Goal: Task Accomplishment & Management: Manage account settings

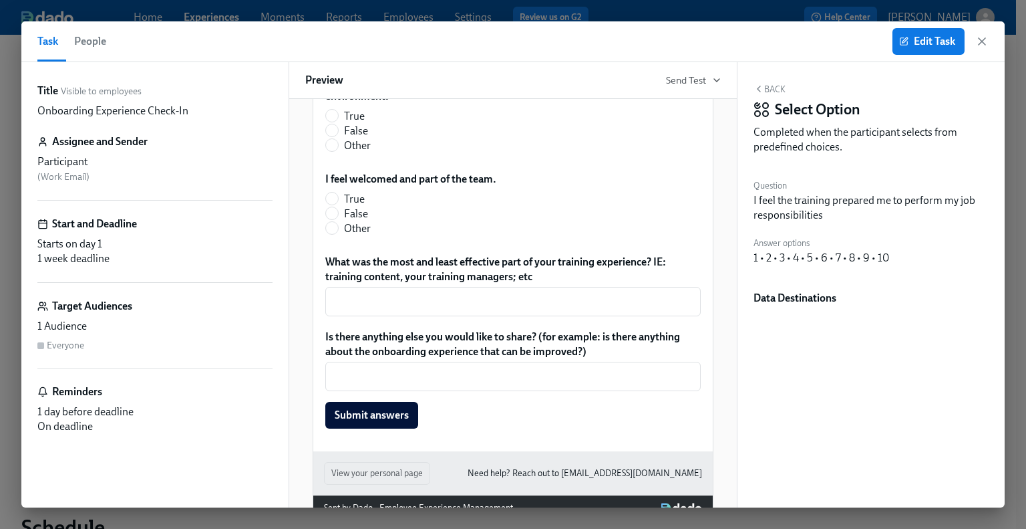
scroll to position [398, 0]
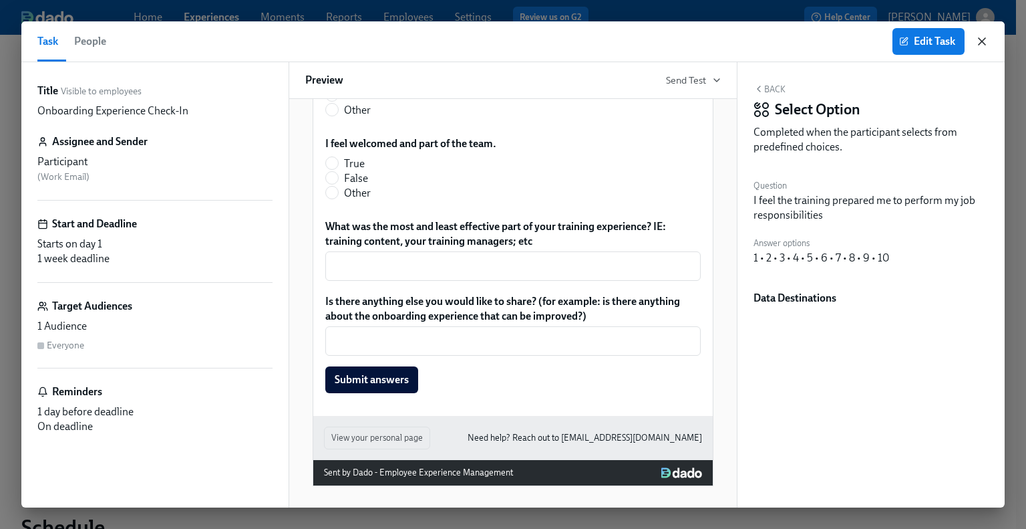
click at [983, 41] on icon "button" at bounding box center [982, 41] width 7 height 7
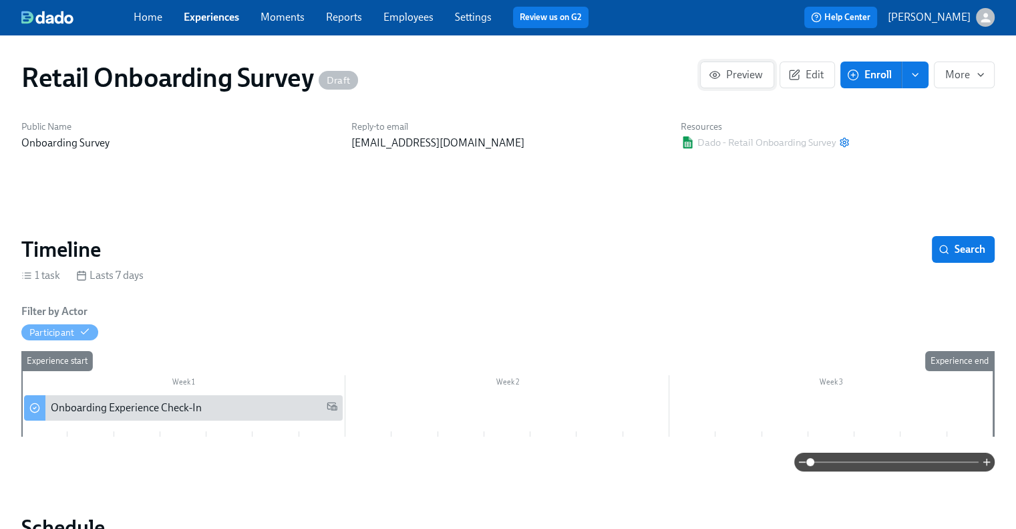
click at [750, 69] on span "Preview" at bounding box center [737, 74] width 51 height 13
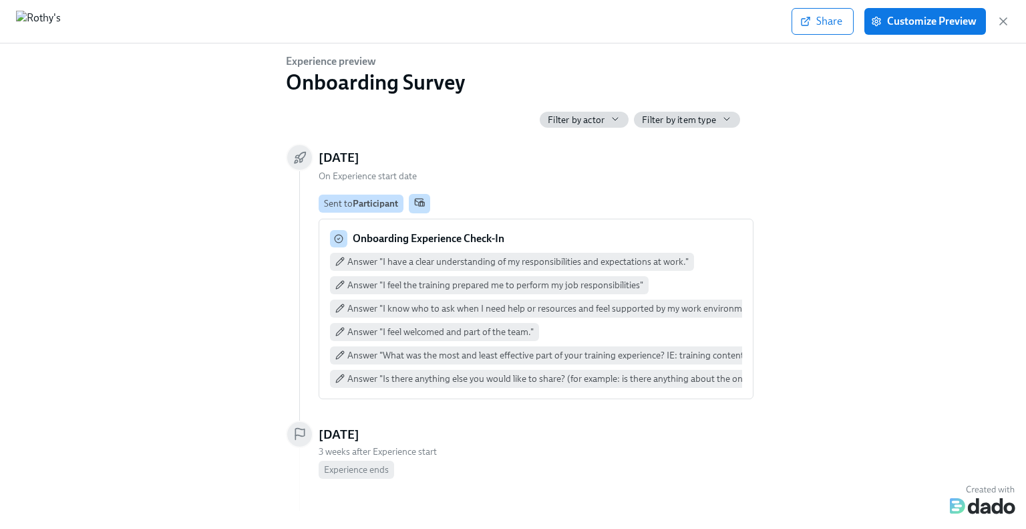
click at [627, 239] on div "Onboarding Experience Check-In" at bounding box center [536, 238] width 412 height 17
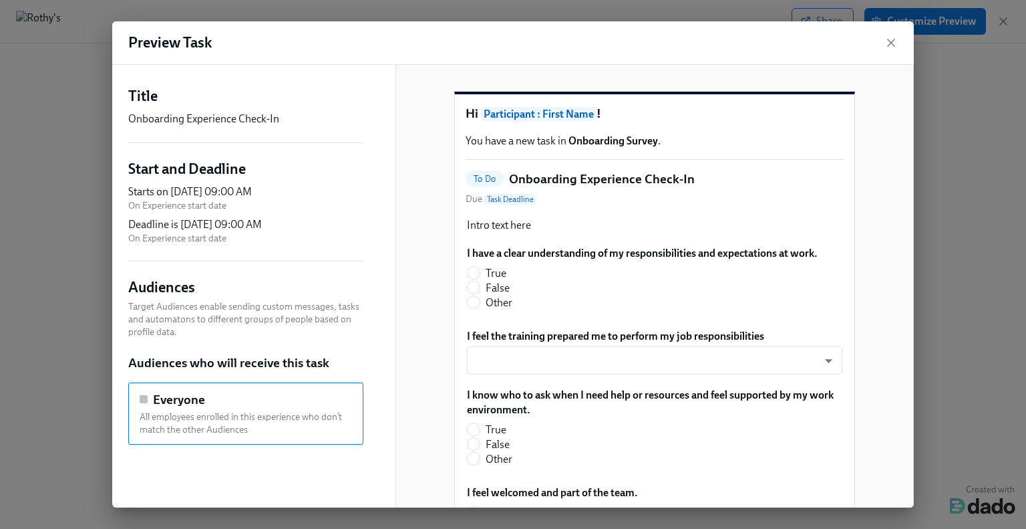
click at [489, 255] on div "Intro text here I have a clear understanding of my responsibilities and expecta…" at bounding box center [655, 479] width 378 height 526
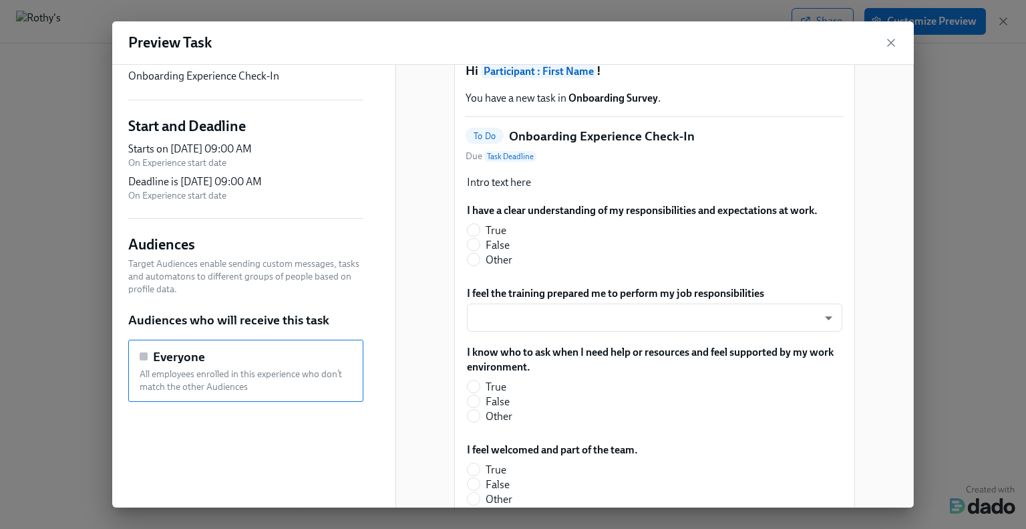
scroll to position [67, 0]
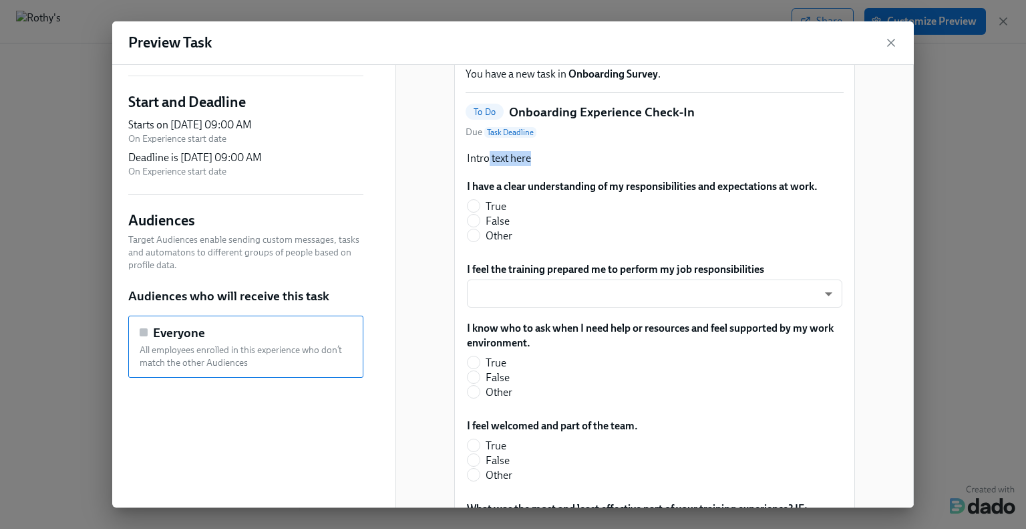
drag, startPoint x: 481, startPoint y: 184, endPoint x: 543, endPoint y: 183, distance: 62.2
click at [543, 167] on div "Intro text here" at bounding box center [655, 158] width 378 height 17
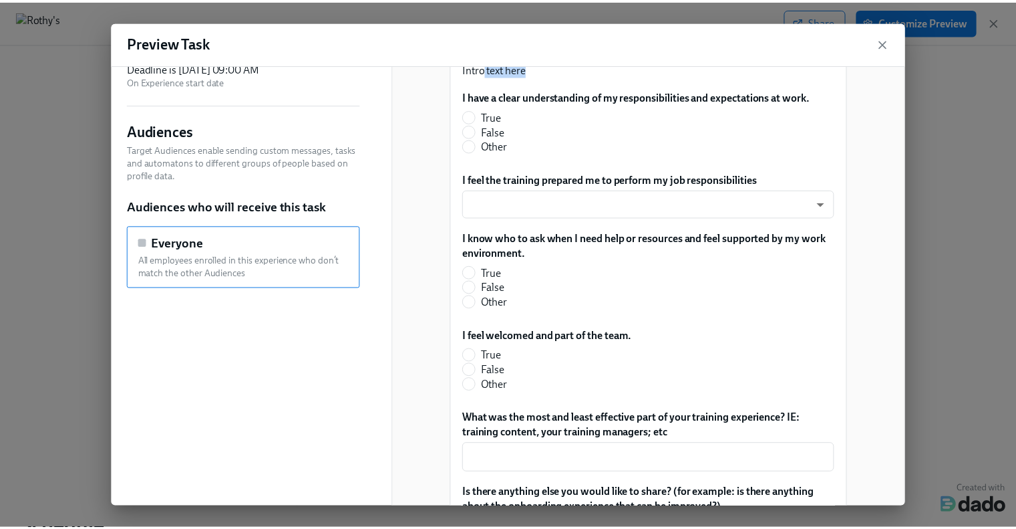
scroll to position [134, 0]
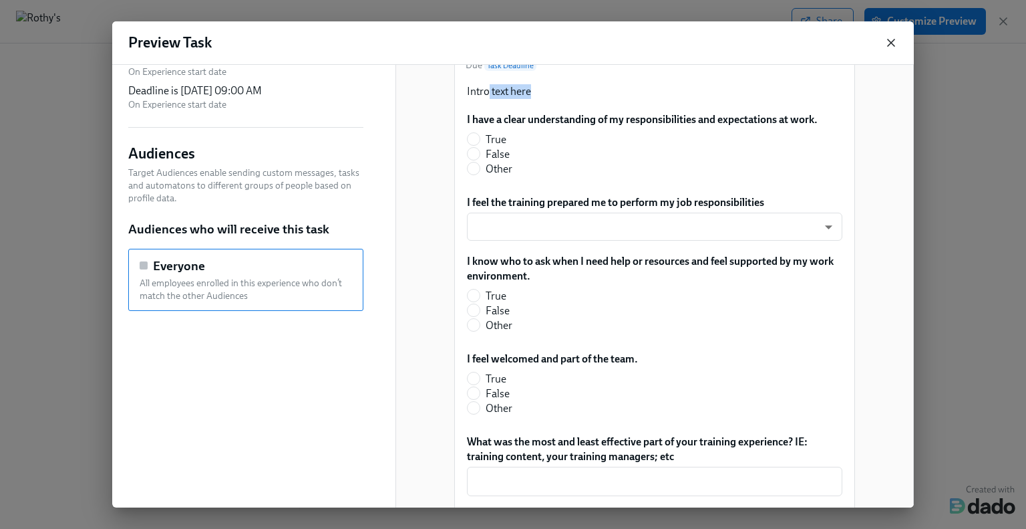
click at [890, 47] on icon "button" at bounding box center [891, 42] width 13 height 13
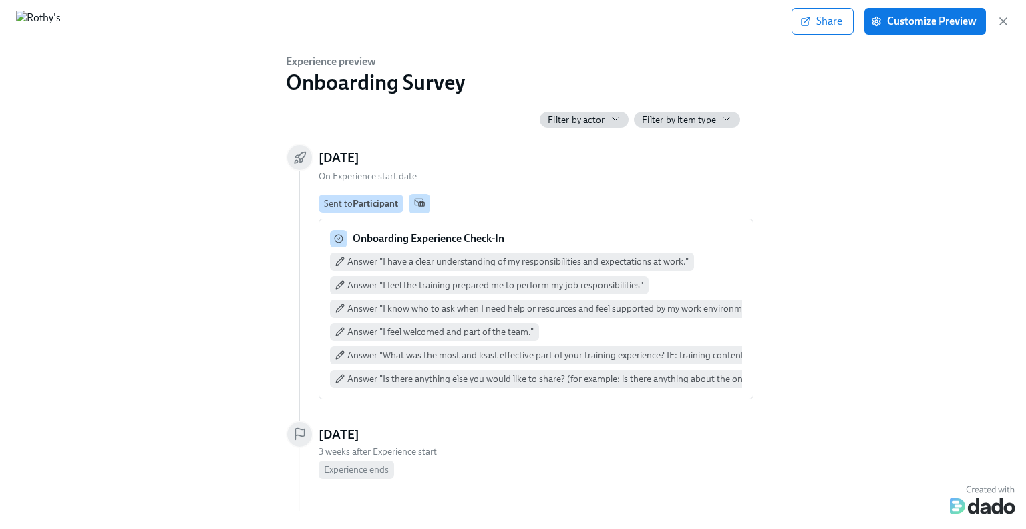
click at [1002, 28] on div "Share Customize Preview" at bounding box center [901, 21] width 218 height 27
click at [1003, 21] on icon "button" at bounding box center [1003, 21] width 7 height 7
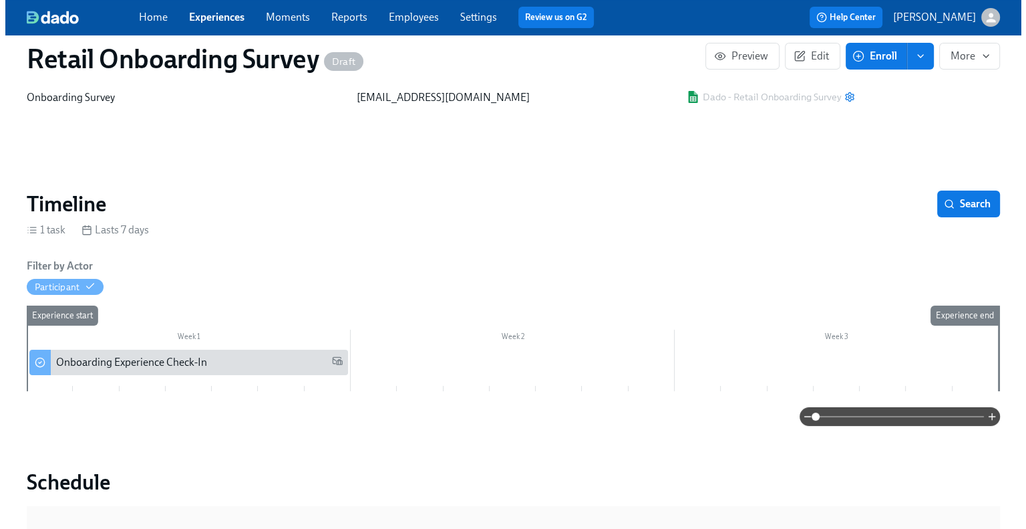
scroll to position [67, 0]
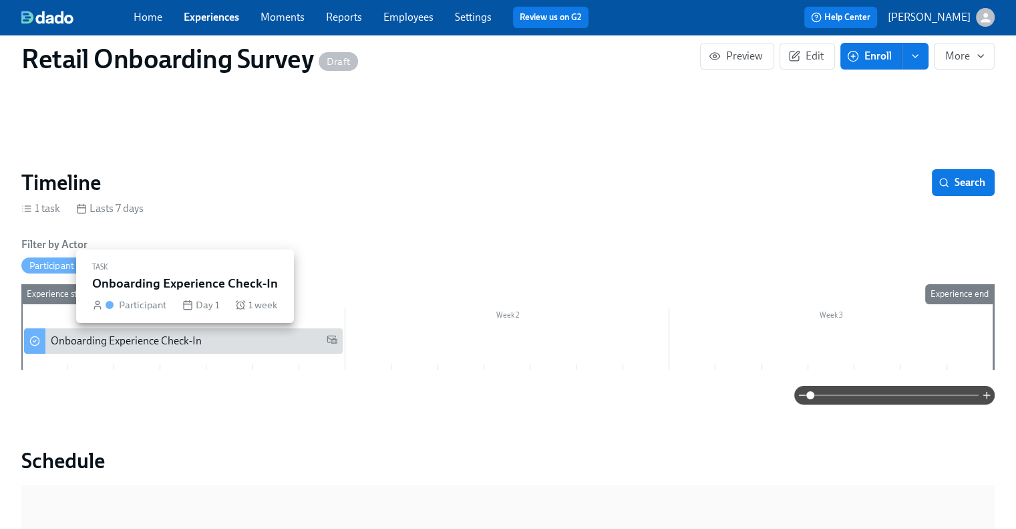
click at [164, 342] on div "Onboarding Experience Check-In" at bounding box center [126, 340] width 151 height 15
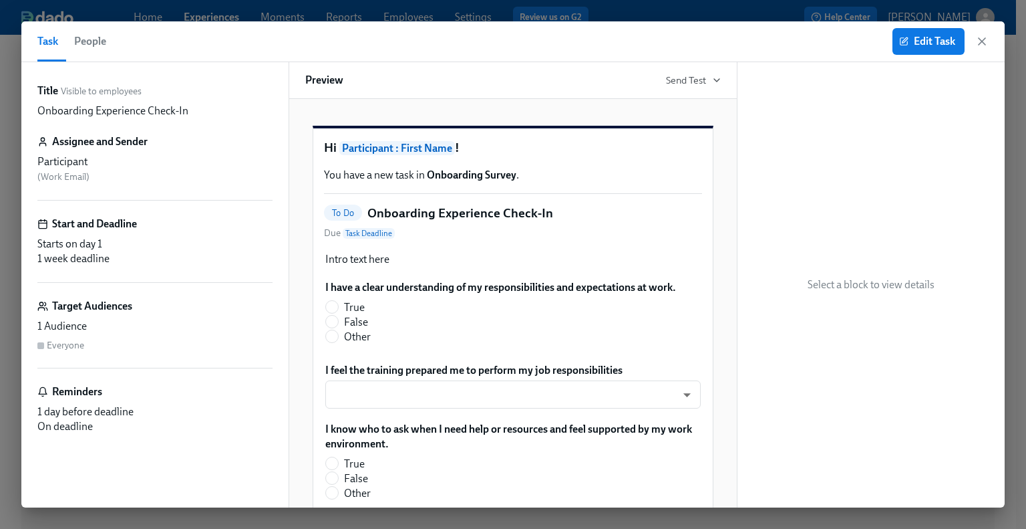
scroll to position [67, 0]
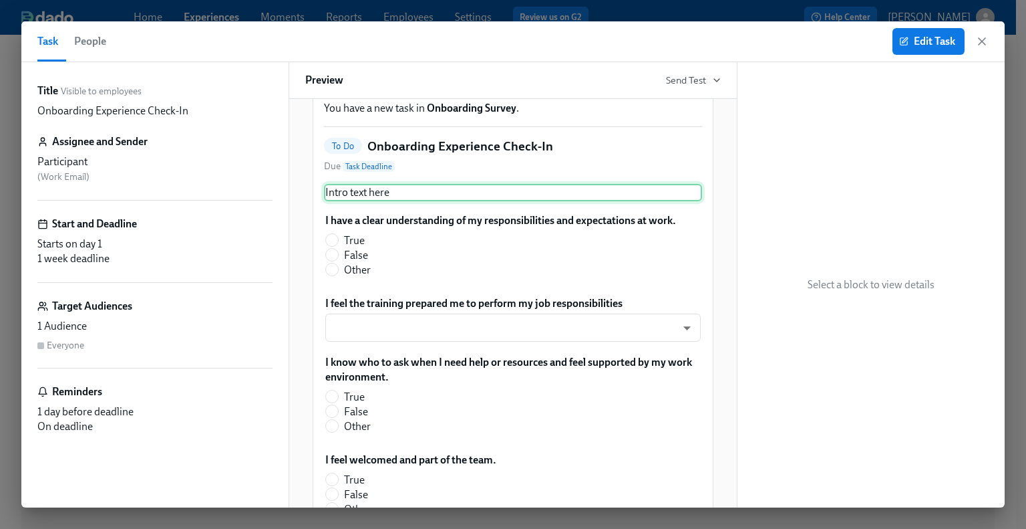
click at [441, 201] on div "Intro text here" at bounding box center [513, 192] width 378 height 17
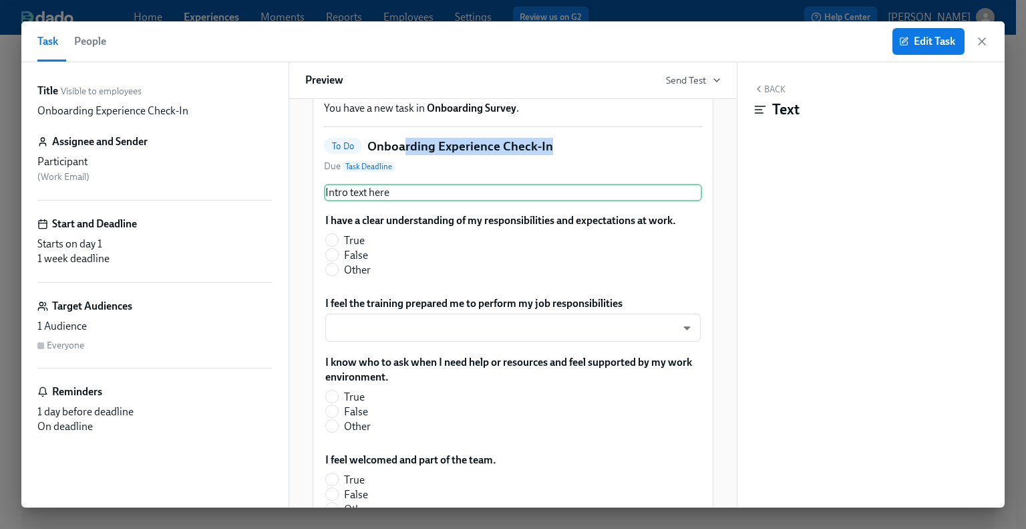
drag, startPoint x: 399, startPoint y: 167, endPoint x: 543, endPoint y: 159, distance: 144.5
click at [543, 155] on h5 "Onboarding Experience Check-In" at bounding box center [460, 146] width 186 height 17
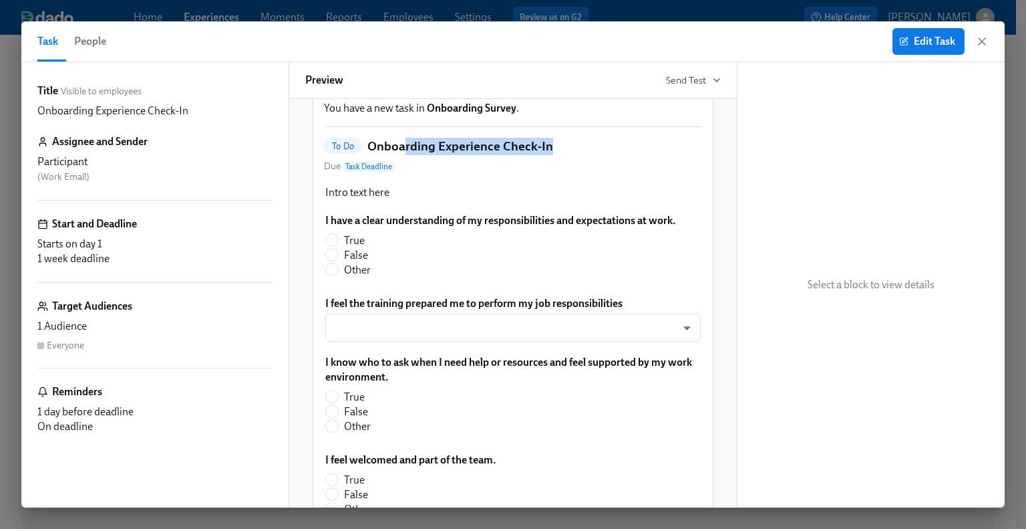
click at [551, 158] on div "To Do Onboarding Experience Check-In Due Task Deadline" at bounding box center [513, 156] width 378 height 36
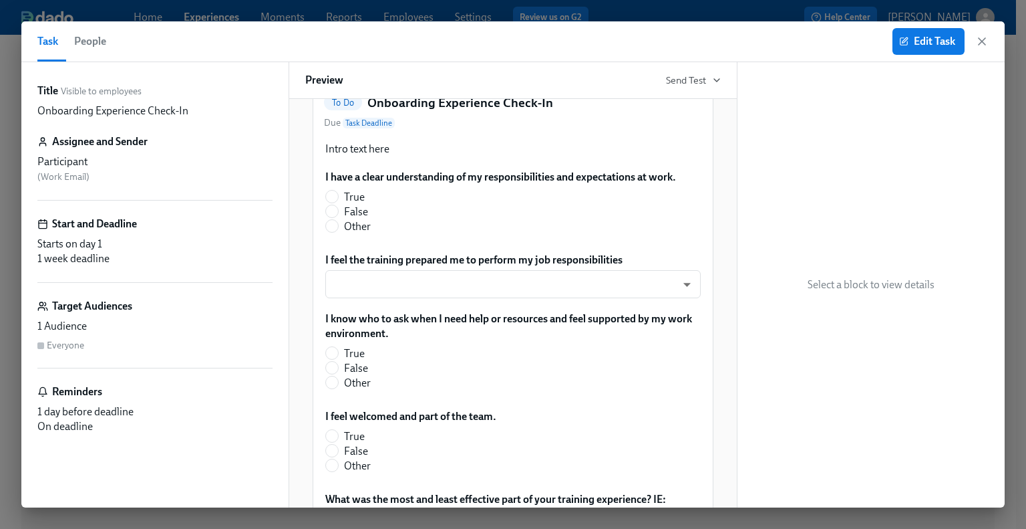
scroll to position [134, 0]
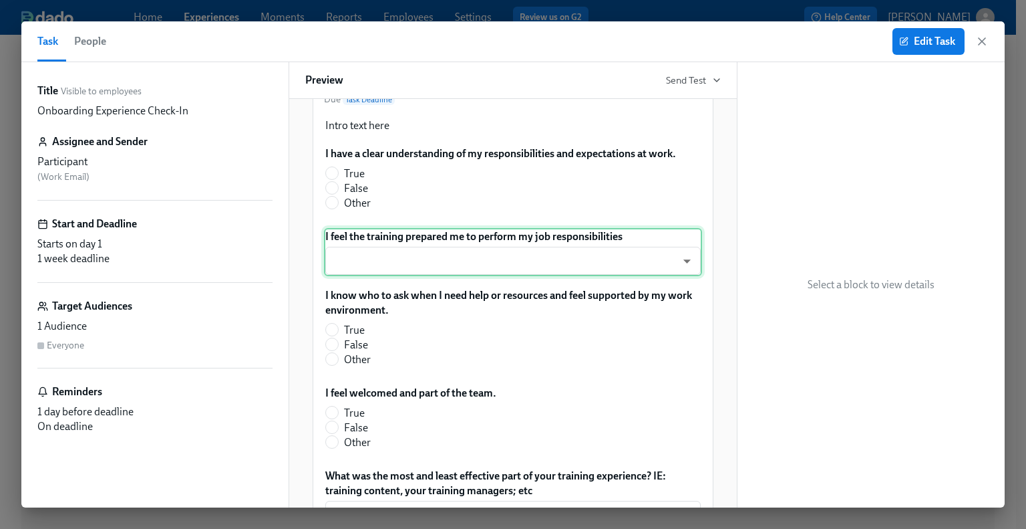
click at [471, 267] on div "I feel the training prepared me to perform my job responsibilities ​ ​" at bounding box center [513, 252] width 378 height 48
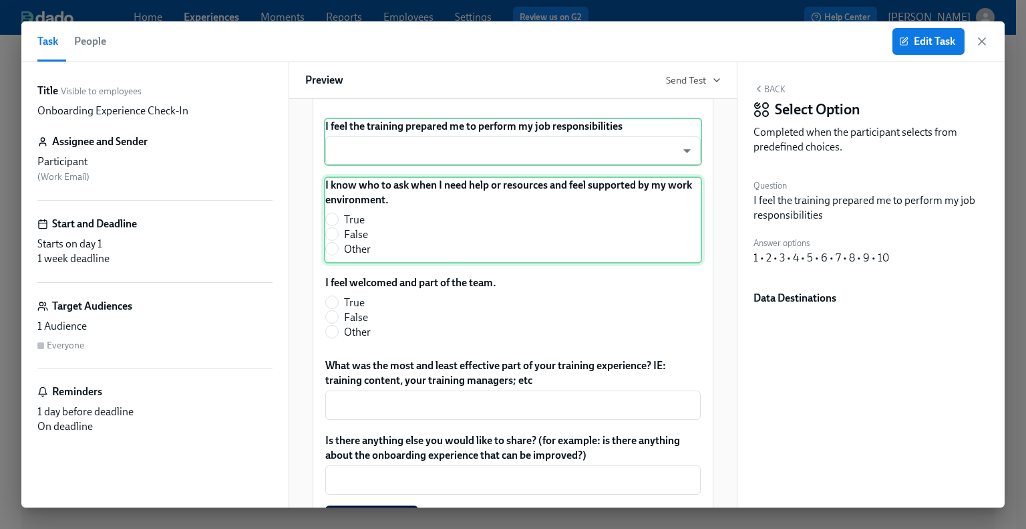
scroll to position [267, 0]
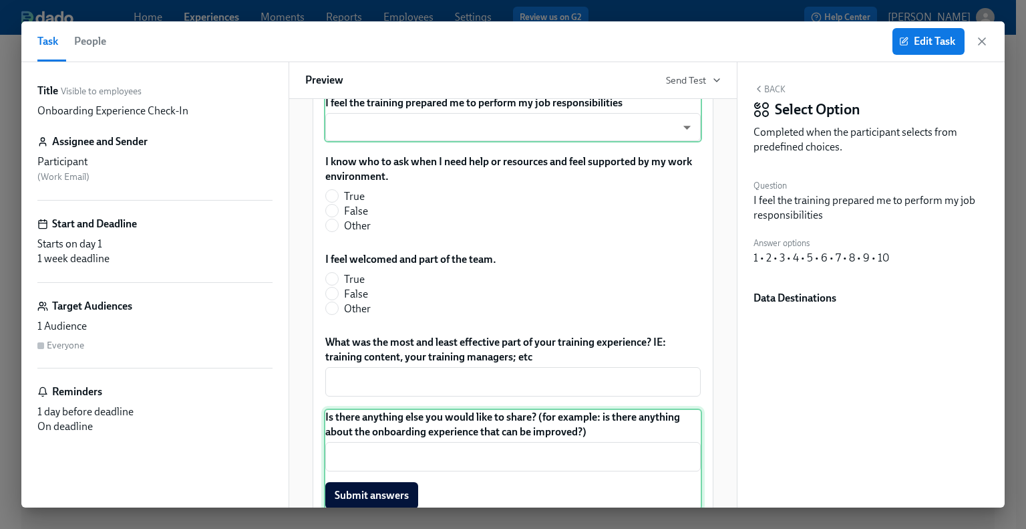
click at [536, 434] on div "Is there anything else you would like to share? (for example: is there anything…" at bounding box center [513, 459] width 378 height 102
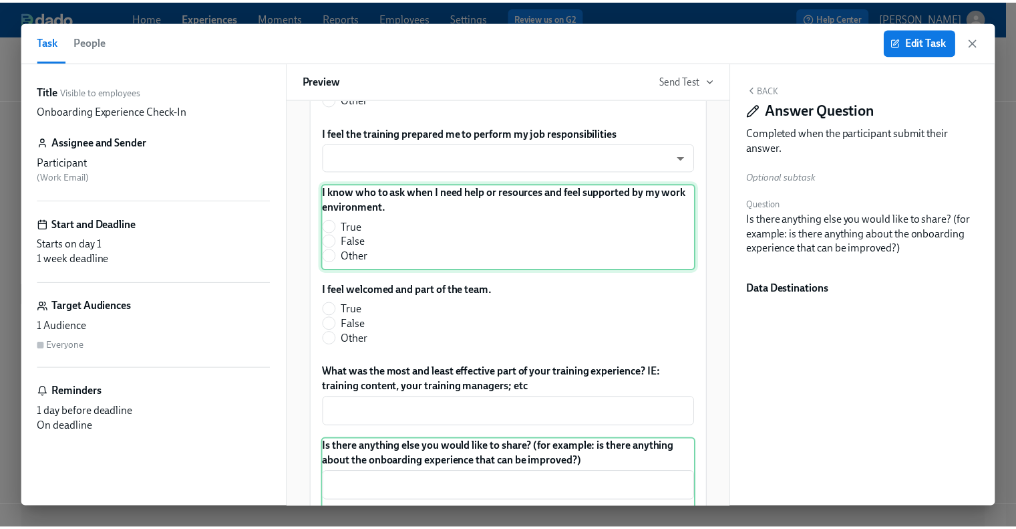
scroll to position [198, 0]
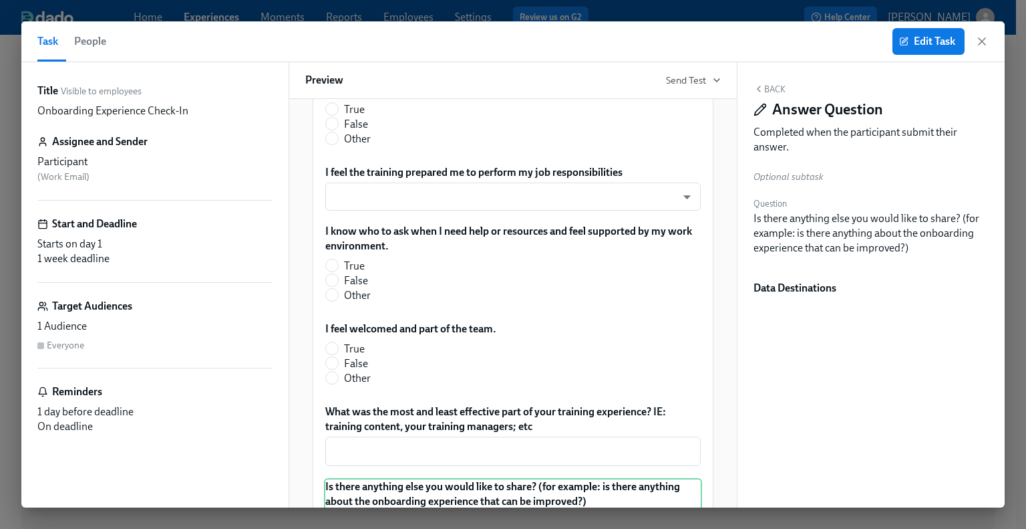
click at [84, 149] on div "Assignee and Sender Participant ( Work Email )" at bounding box center [154, 167] width 235 height 66
click at [984, 45] on icon "button" at bounding box center [981, 41] width 13 height 13
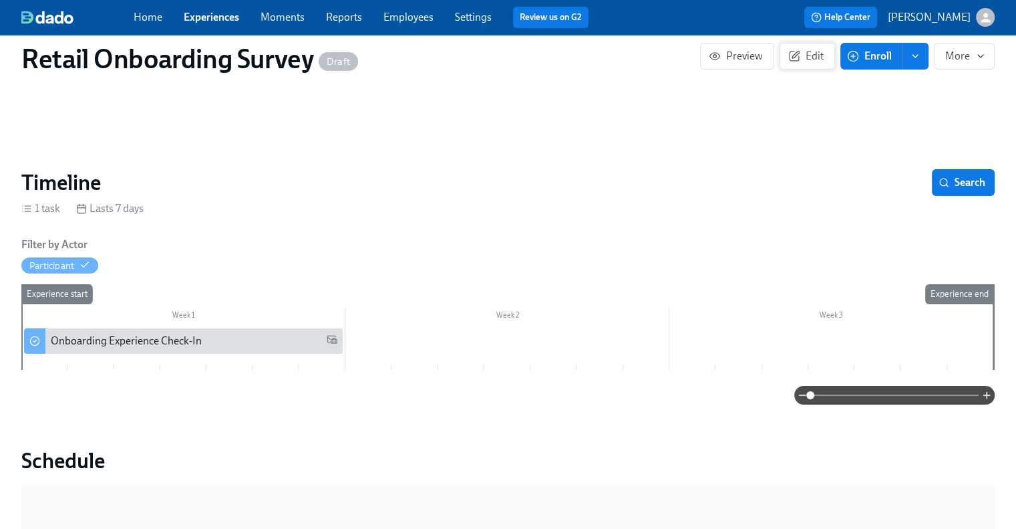
click at [814, 53] on span "Edit" at bounding box center [807, 55] width 33 height 13
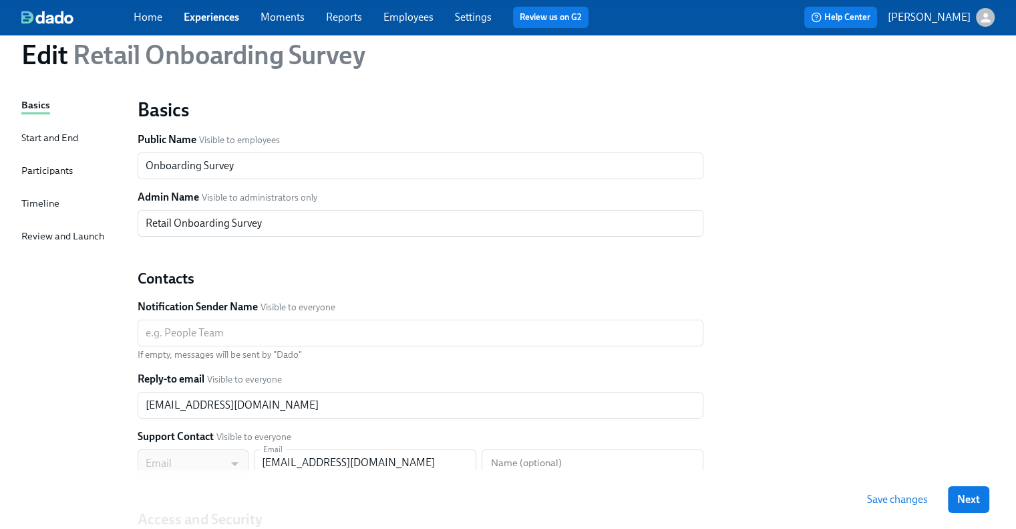
scroll to position [67, 0]
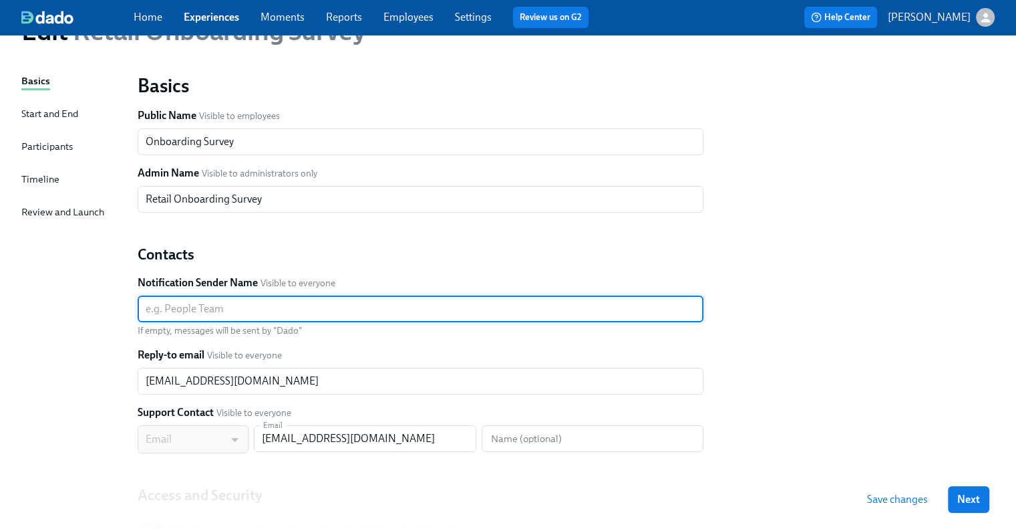
drag, startPoint x: 182, startPoint y: 304, endPoint x: 425, endPoint y: 293, distance: 242.8
click at [425, 293] on div "Notification Sender Name Visible to everyone ​ If empty, messages will be sent …" at bounding box center [421, 305] width 566 height 61
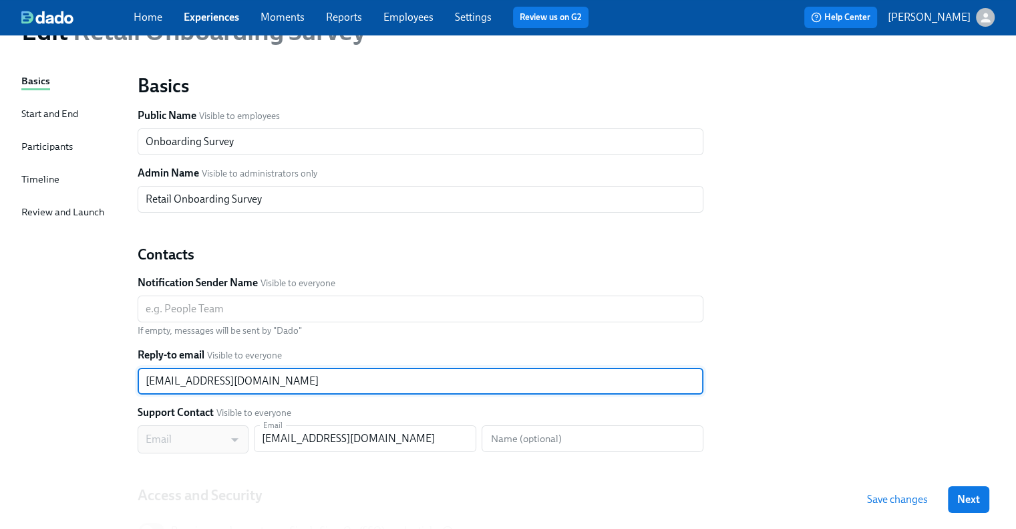
drag, startPoint x: 138, startPoint y: 386, endPoint x: 287, endPoint y: 384, distance: 149.0
click at [287, 384] on input "mjelincic@rothys.com" at bounding box center [421, 380] width 566 height 27
click at [179, 301] on input "text" at bounding box center [421, 308] width 566 height 27
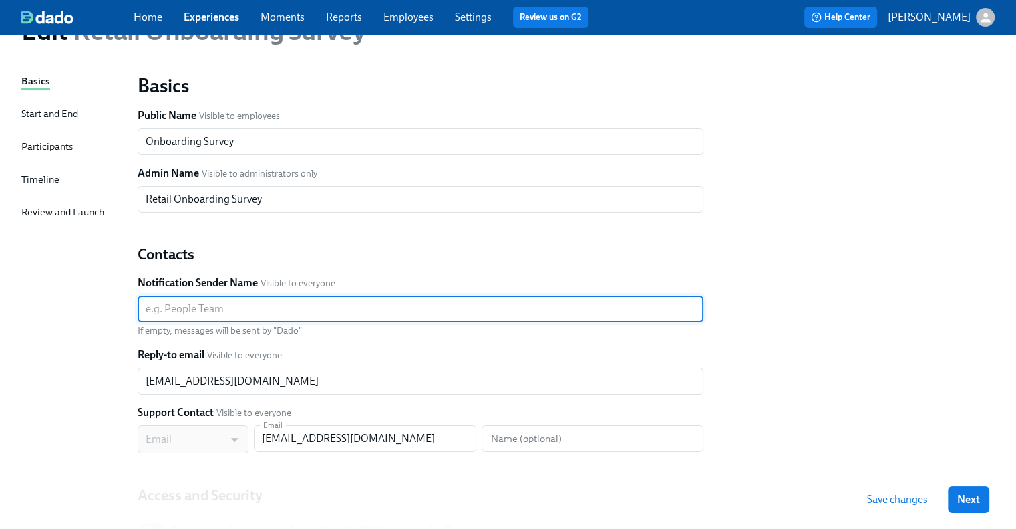
paste input "[PERSON_NAME]'s People Team via Dado"
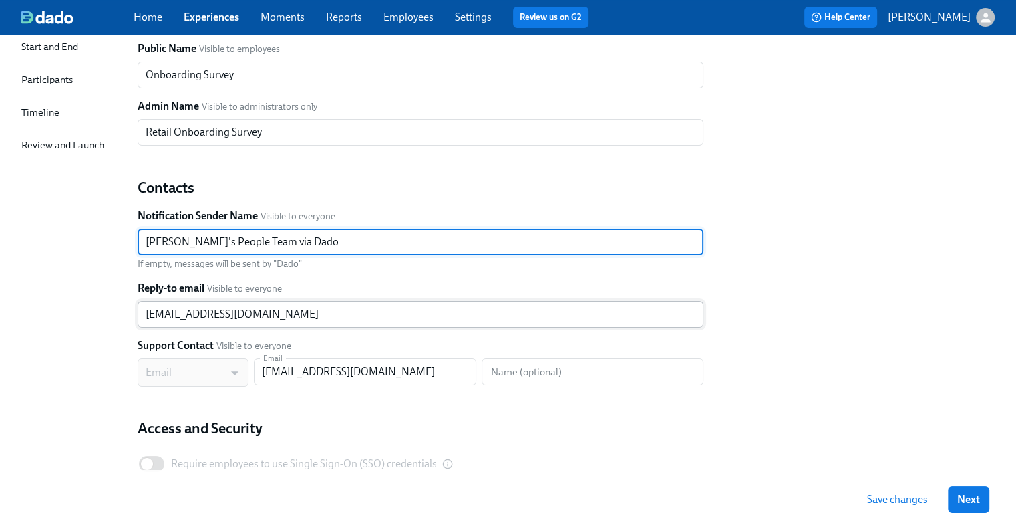
type input "[PERSON_NAME]'s People Team via Dado"
click at [159, 313] on input "mjelincic@rothys.com" at bounding box center [421, 314] width 566 height 27
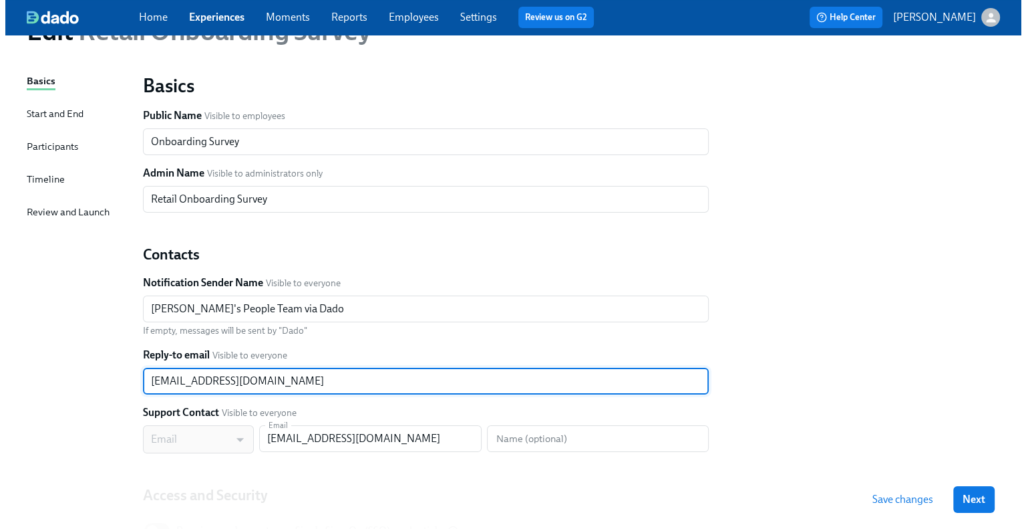
scroll to position [0, 0]
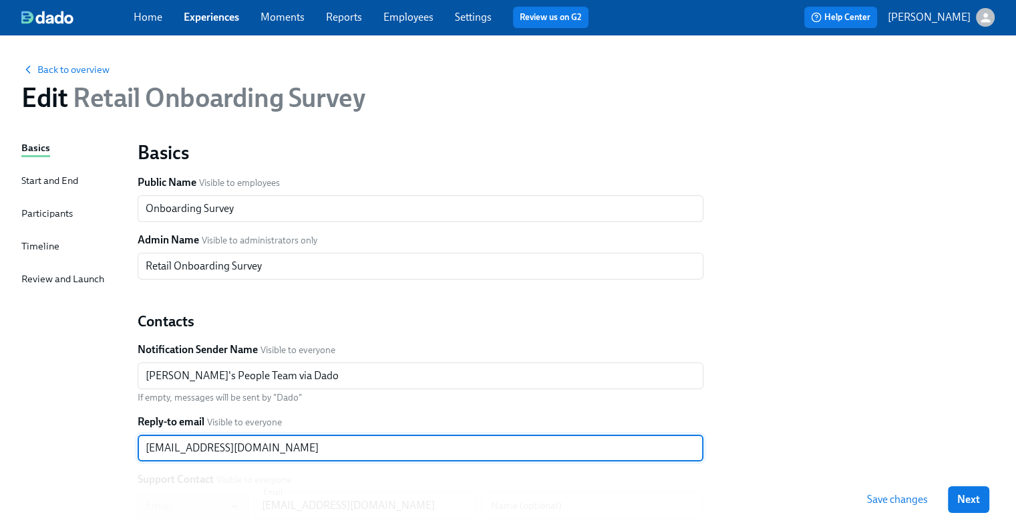
click at [53, 182] on div "Start and End" at bounding box center [49, 180] width 57 height 15
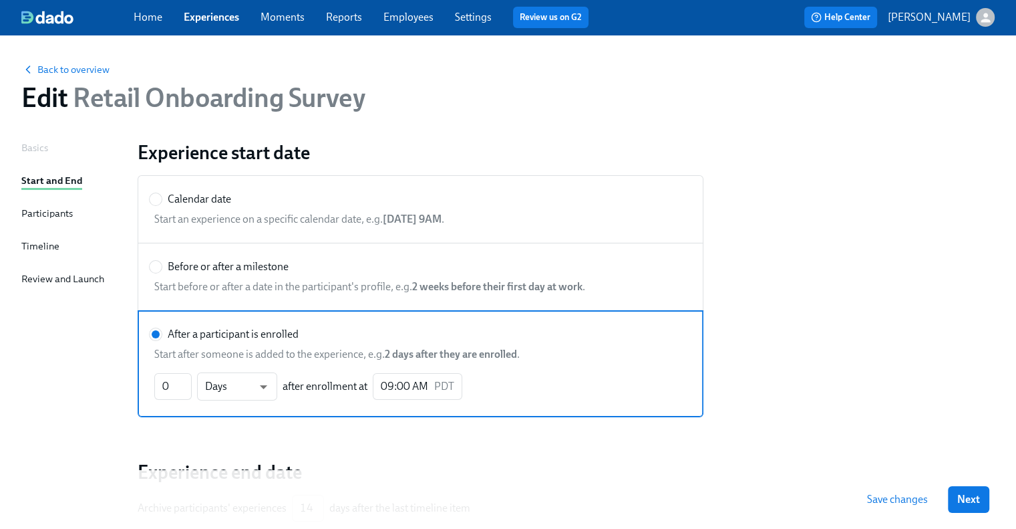
click at [42, 206] on div "Participants" at bounding box center [46, 213] width 51 height 15
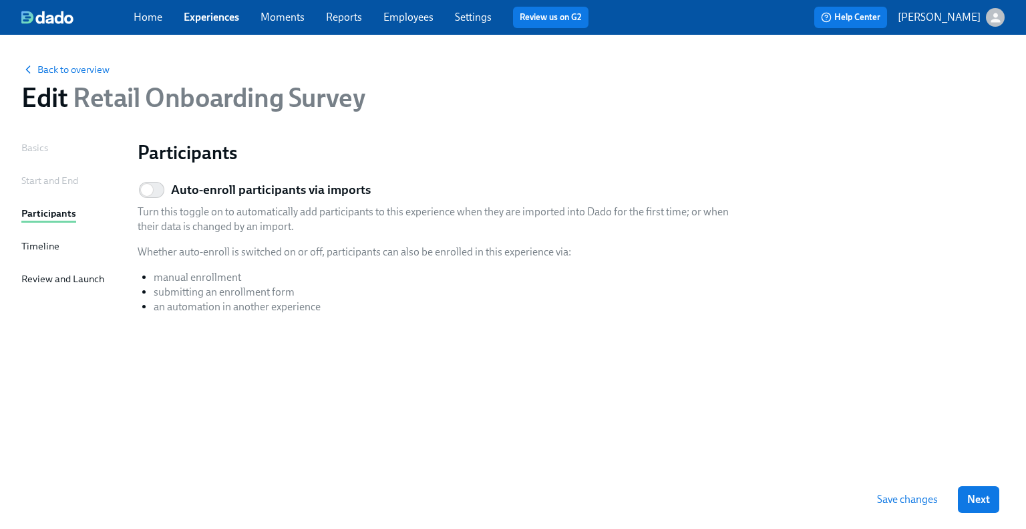
click at [39, 247] on div "Timeline" at bounding box center [40, 246] width 38 height 15
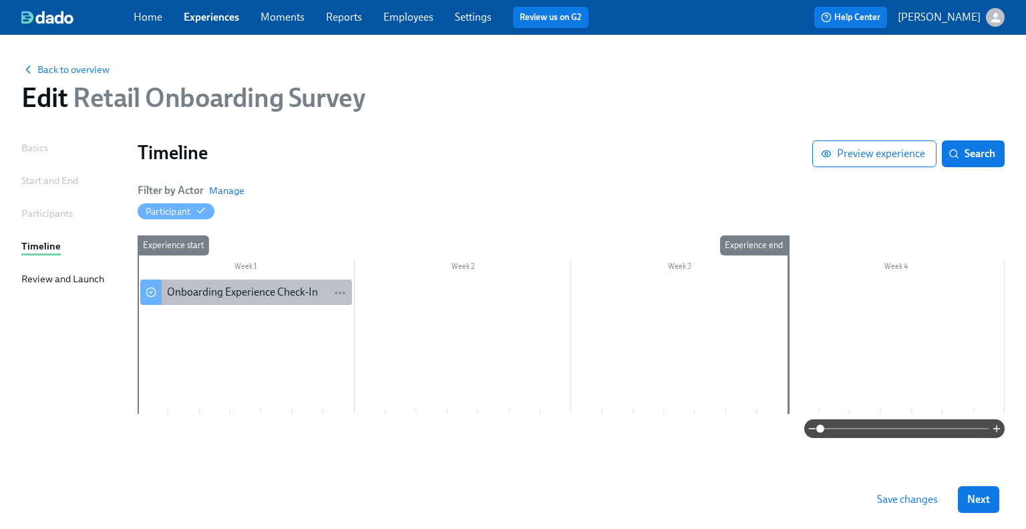
click at [265, 287] on div "Onboarding Experience Check-In" at bounding box center [242, 292] width 151 height 15
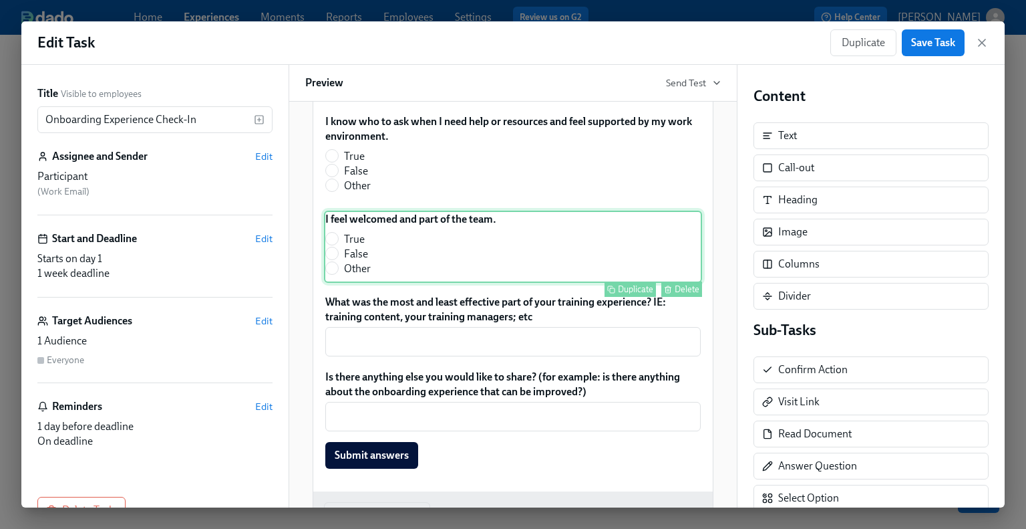
scroll to position [334, 0]
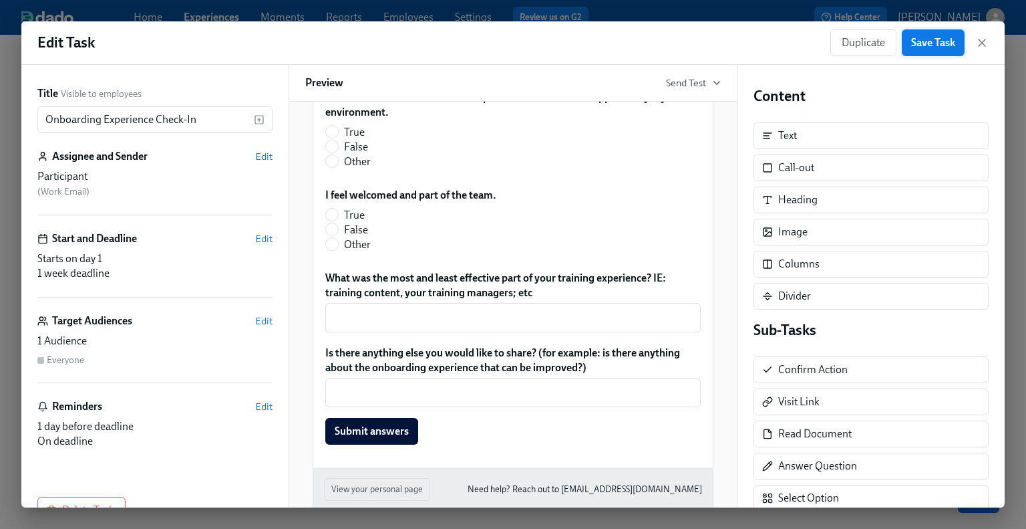
click at [929, 41] on span "Save Task" at bounding box center [933, 42] width 44 height 13
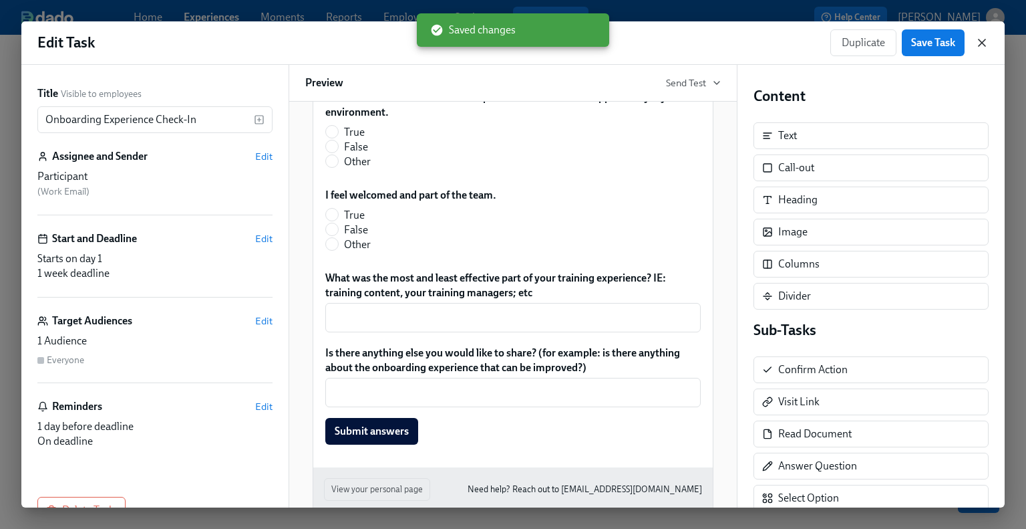
click at [981, 43] on icon "button" at bounding box center [982, 42] width 7 height 7
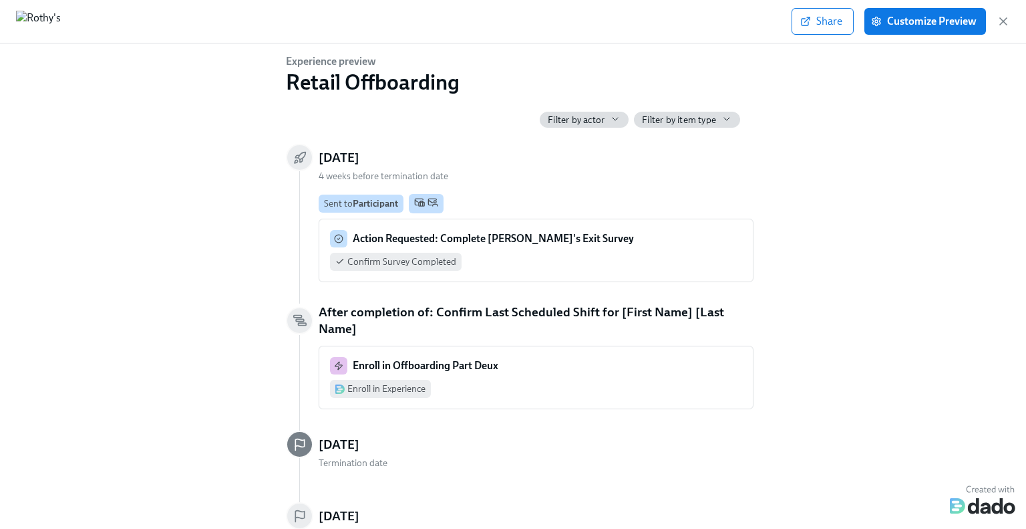
scroll to position [0, 1988]
click at [569, 243] on strong "Action Requested: Complete Rothy's Exit Survey" at bounding box center [493, 238] width 281 height 13
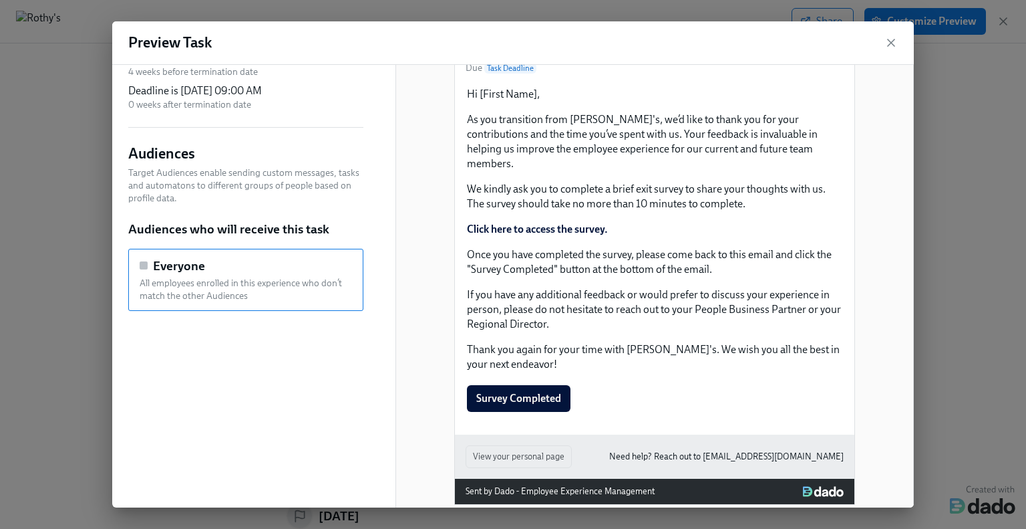
scroll to position [82, 0]
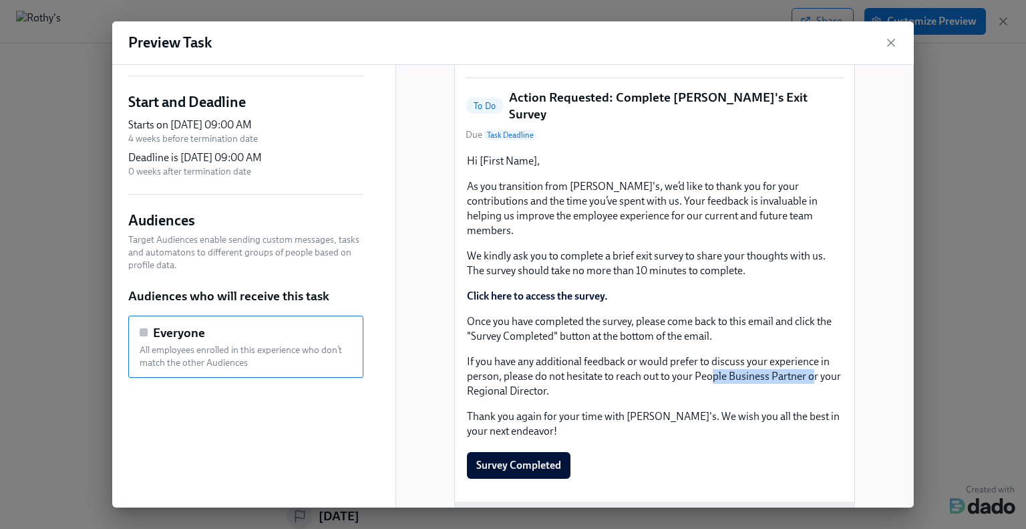
drag, startPoint x: 710, startPoint y: 363, endPoint x: 807, endPoint y: 363, distance: 97.5
click at [807, 363] on div "Hi [First Name], As you transition from Rothy's, we’d like to thank you for you…" at bounding box center [655, 295] width 378 height 287
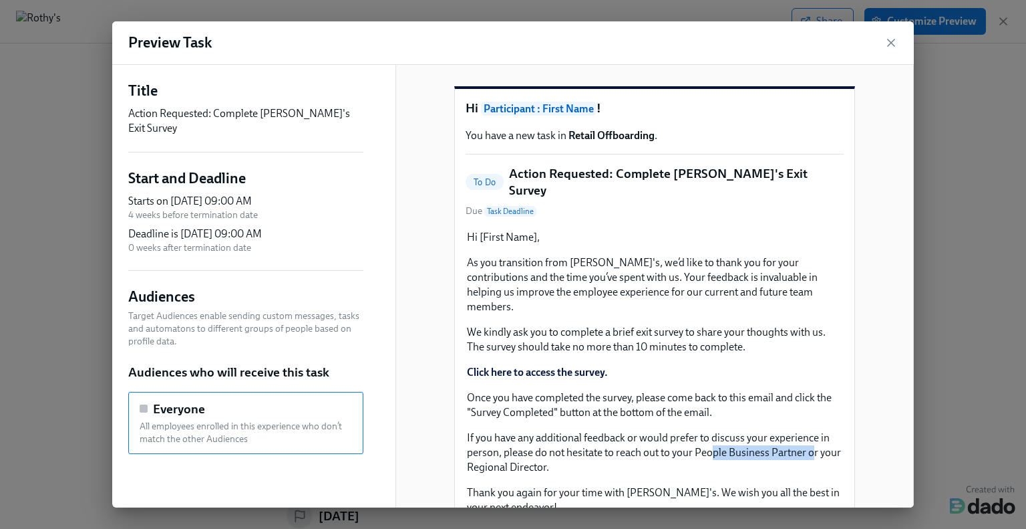
scroll to position [0, 0]
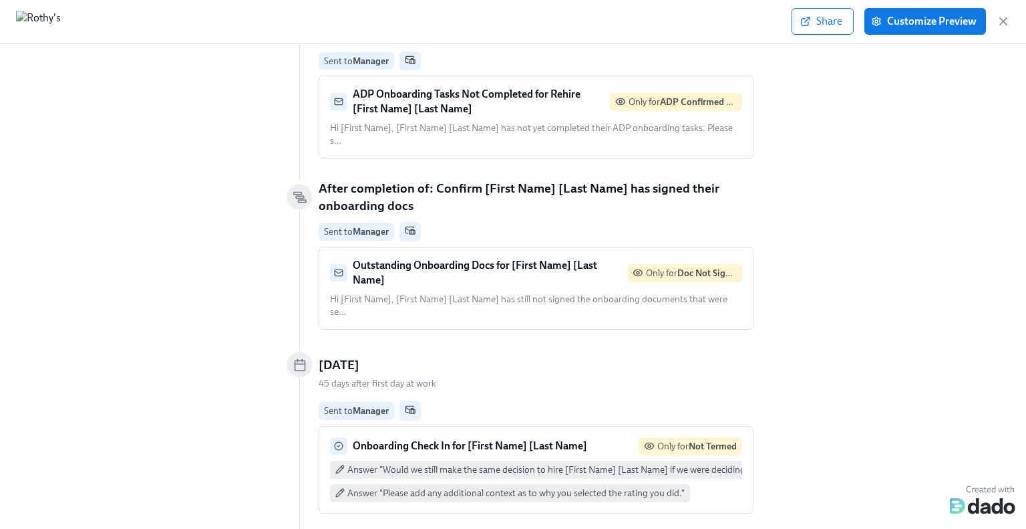
scroll to position [1538, 0]
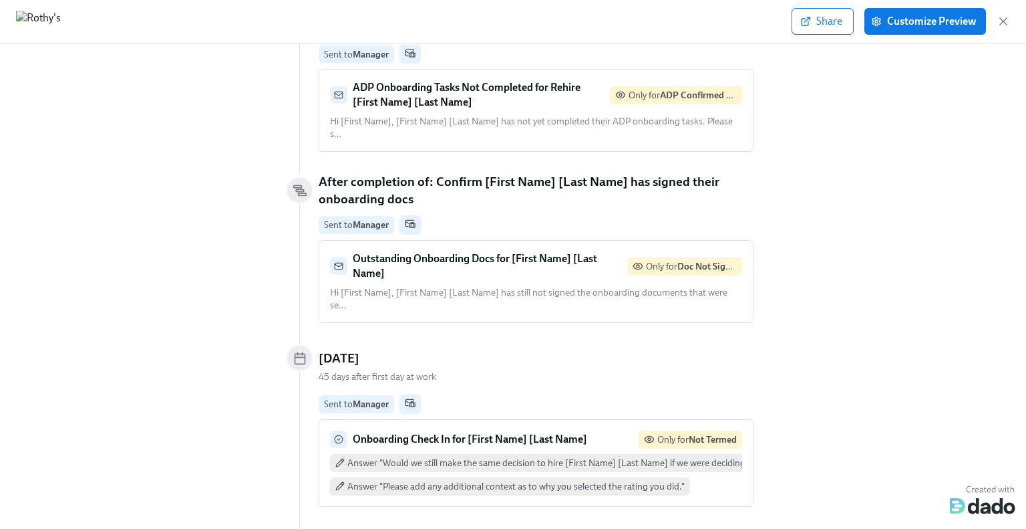
click at [535, 432] on p "Onboarding Check In for [First Name] [Last Name]" at bounding box center [470, 439] width 235 height 15
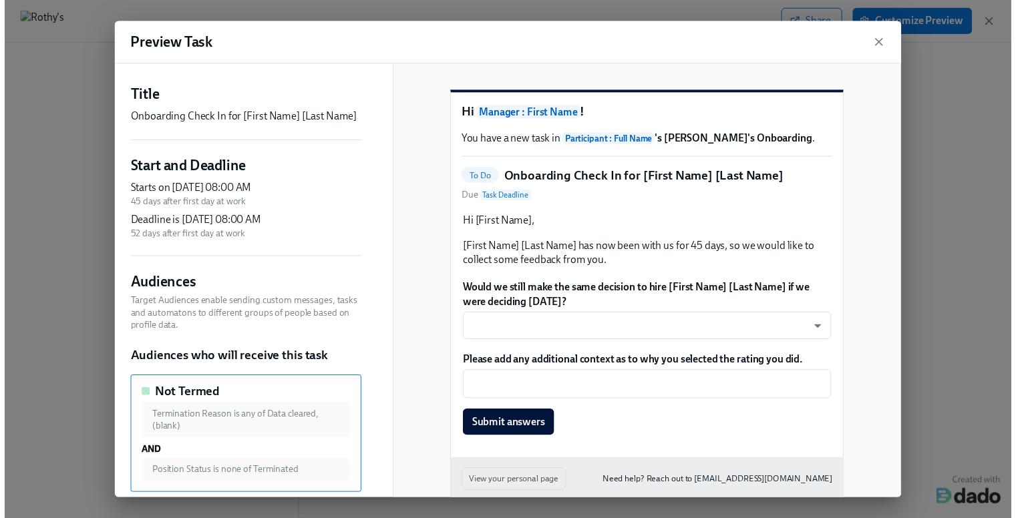
scroll to position [67, 0]
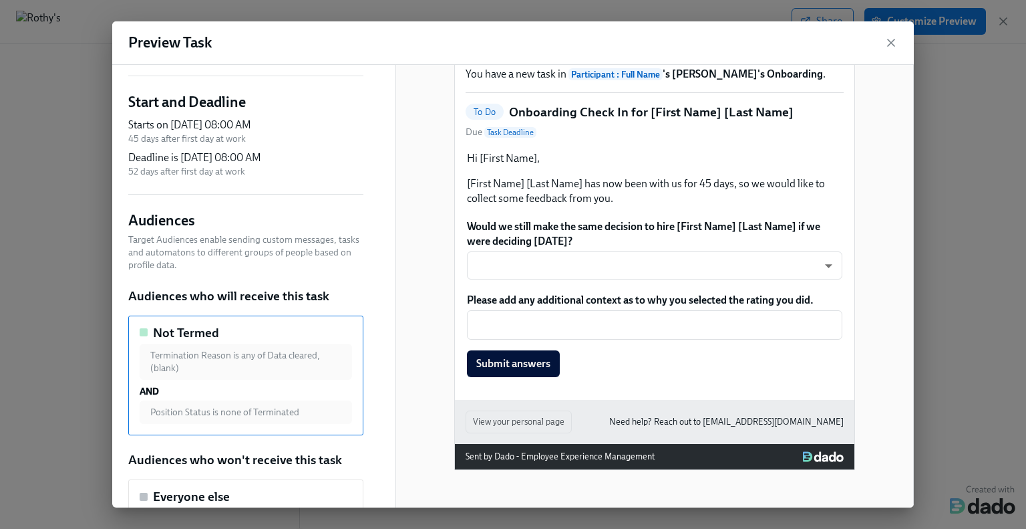
click at [492, 281] on div "Would we still make the same decision to hire [First Name] [Last Name] if we we…" at bounding box center [655, 249] width 378 height 63
click at [615, 275] on div "Would we still make the same decision to hire [First Name] [Last Name] if we we…" at bounding box center [655, 249] width 378 height 63
click at [892, 47] on icon "button" at bounding box center [891, 42] width 13 height 13
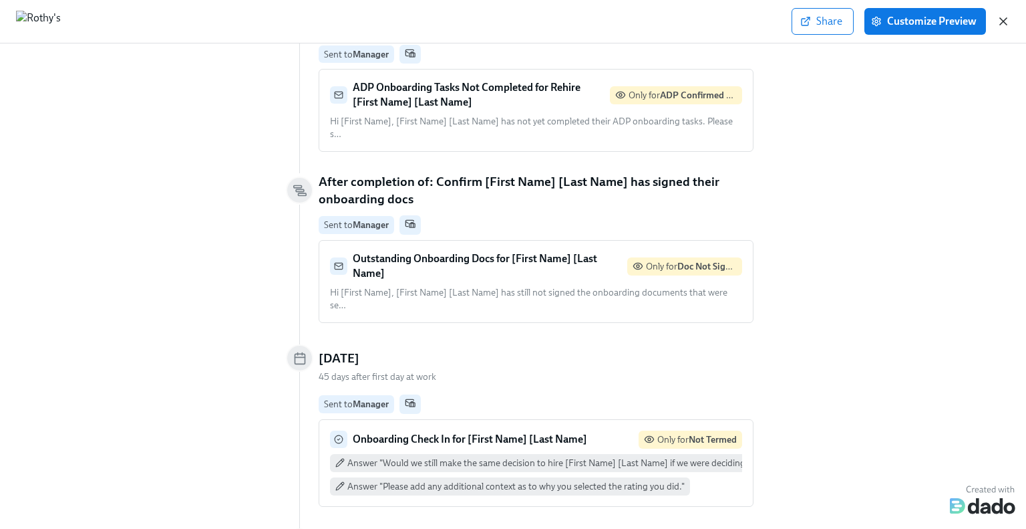
click at [1005, 25] on icon "button" at bounding box center [1003, 21] width 13 height 13
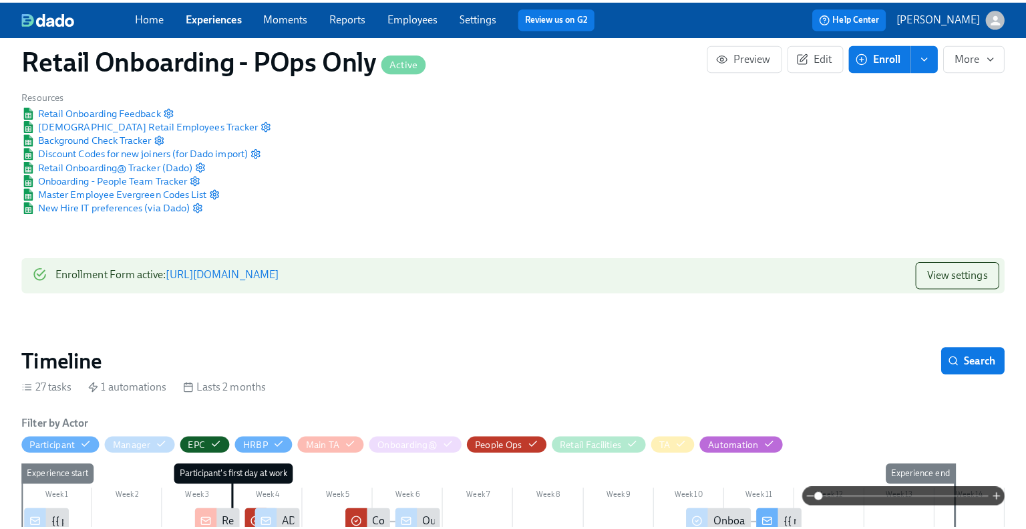
scroll to position [334, 0]
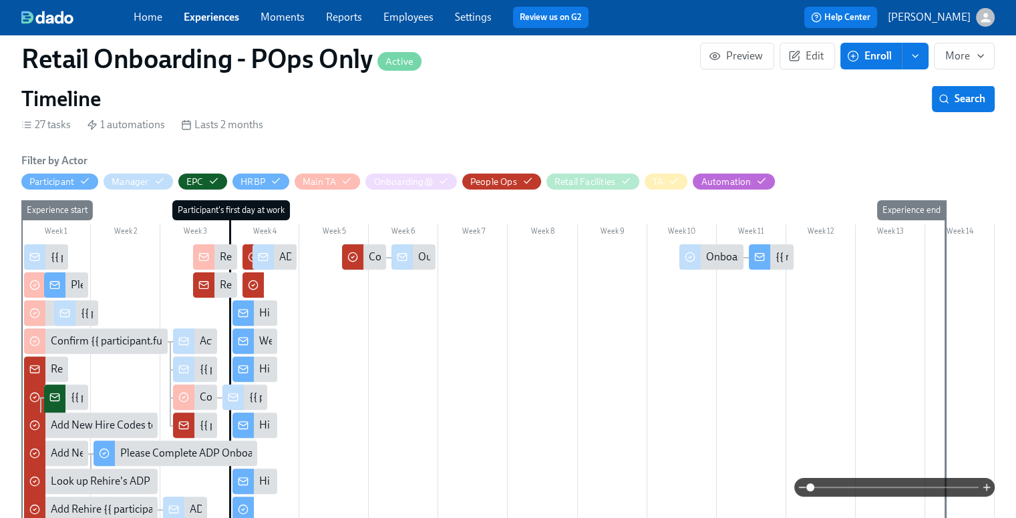
click at [714, 255] on div "Onboarding Check In for {{ participant.fullName }}" at bounding box center [821, 257] width 230 height 15
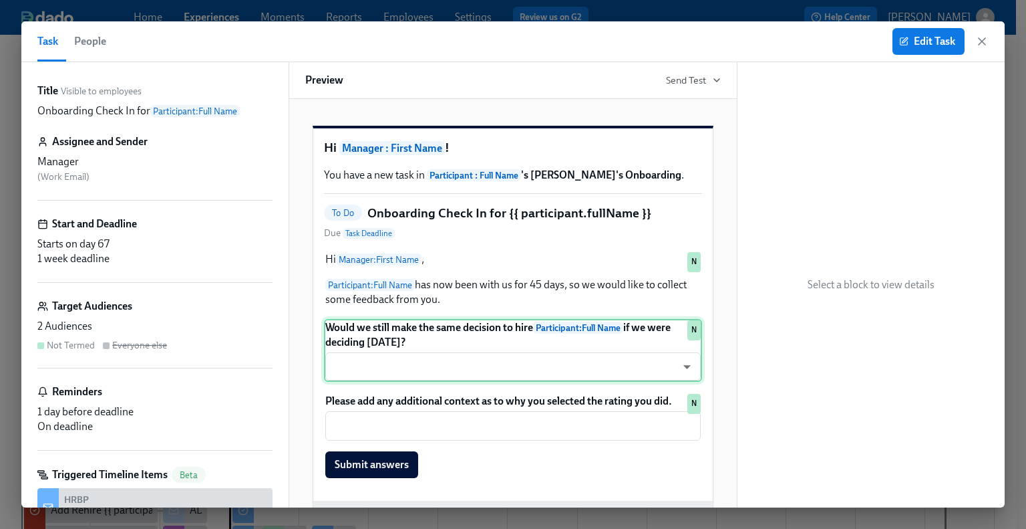
click at [468, 382] on div "Would we still make the same decision to hire Participant : Full Name if we wer…" at bounding box center [513, 350] width 378 height 63
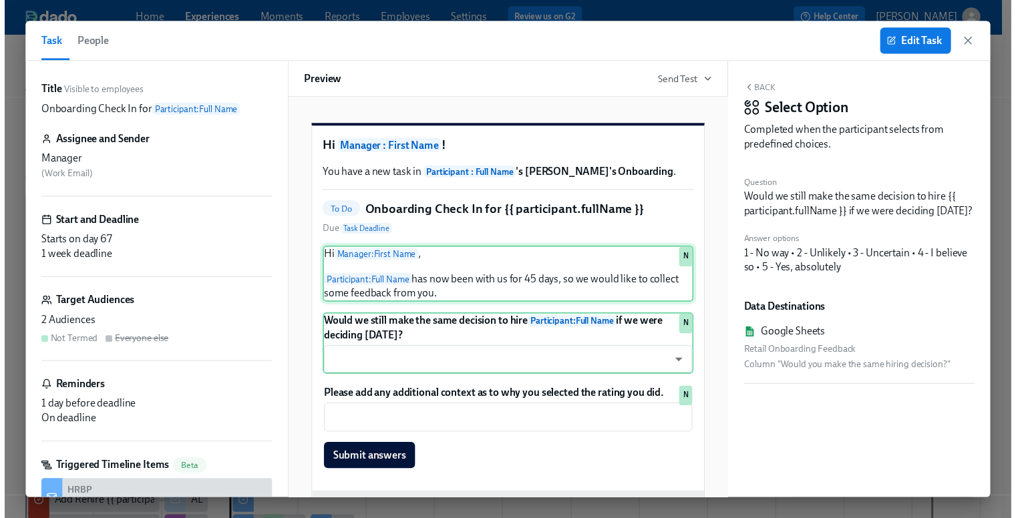
scroll to position [67, 0]
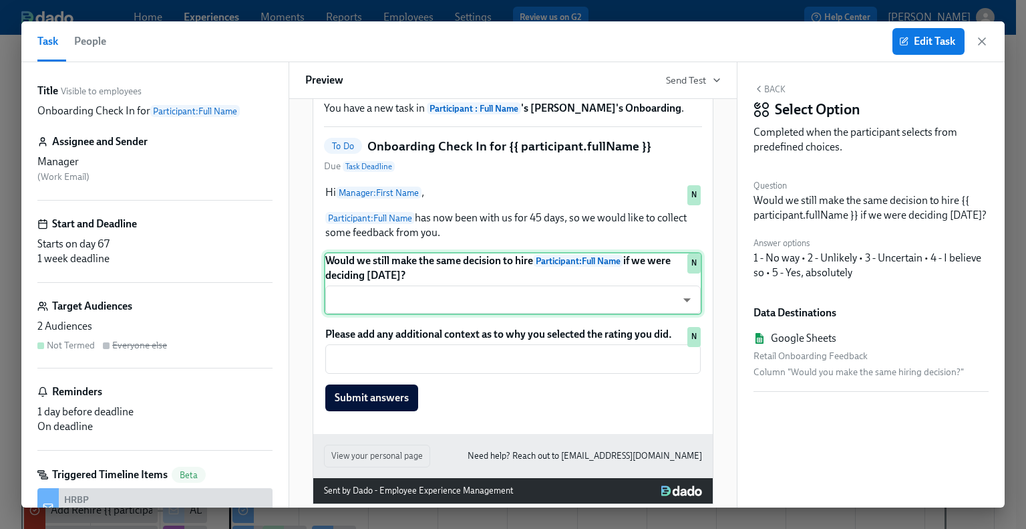
click at [684, 315] on div "Would we still make the same decision to hire Participant : Full Name if we wer…" at bounding box center [513, 283] width 378 height 63
click at [983, 43] on icon "button" at bounding box center [981, 41] width 13 height 13
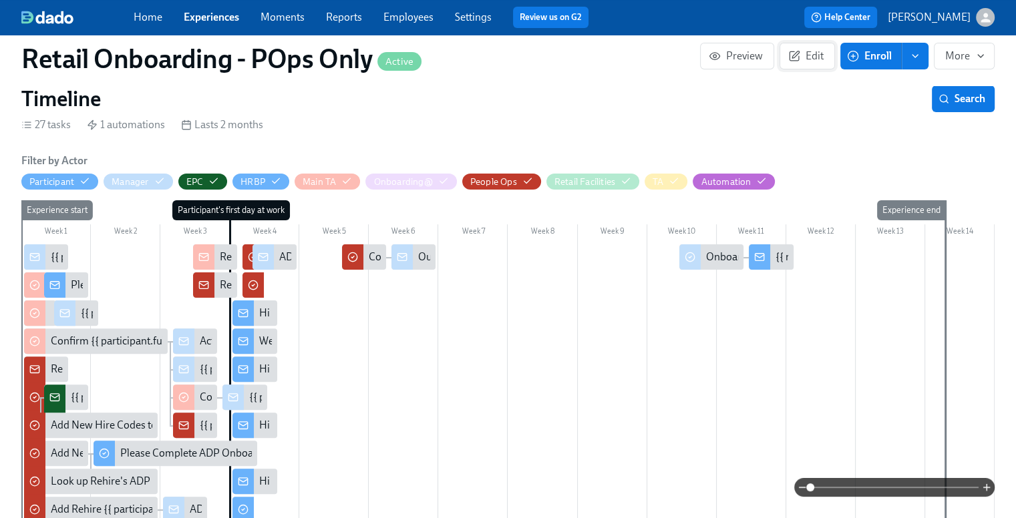
click at [804, 56] on span "Edit" at bounding box center [807, 55] width 33 height 13
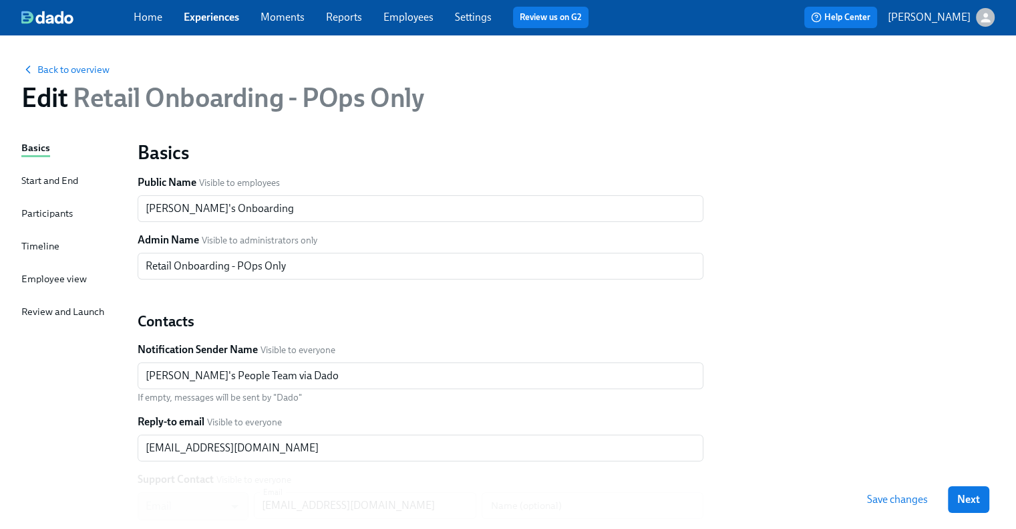
click at [47, 177] on div "Start and End" at bounding box center [49, 180] width 57 height 15
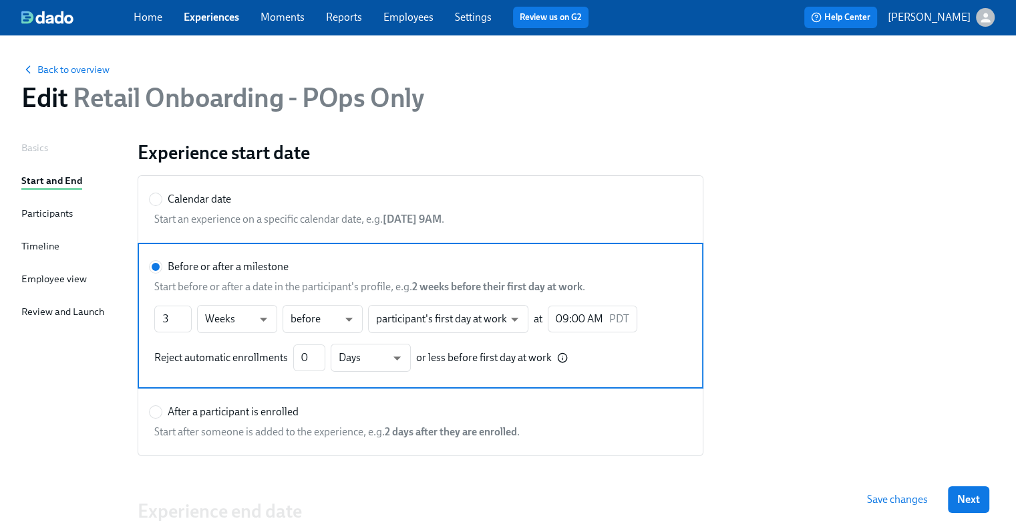
click at [37, 151] on div "Basics" at bounding box center [34, 147] width 27 height 15
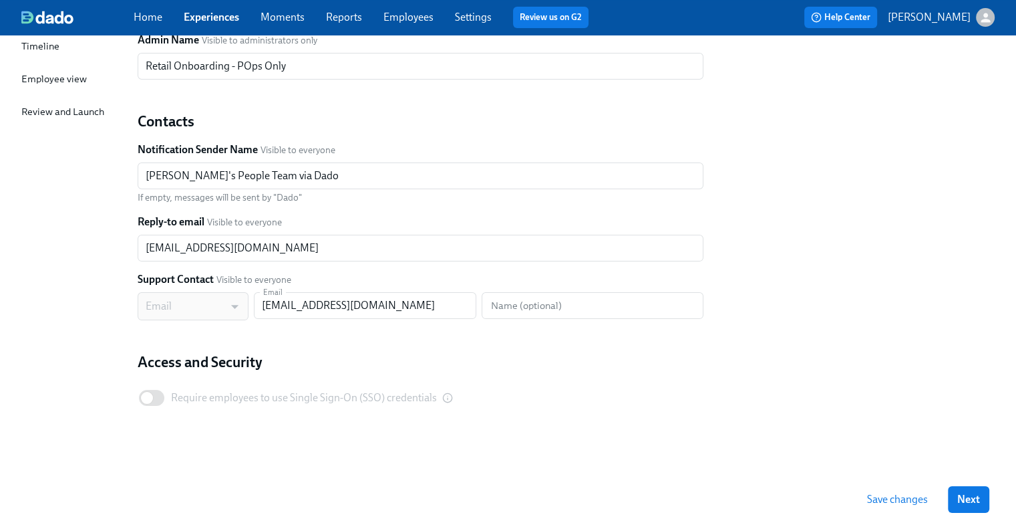
scroll to position [200, 0]
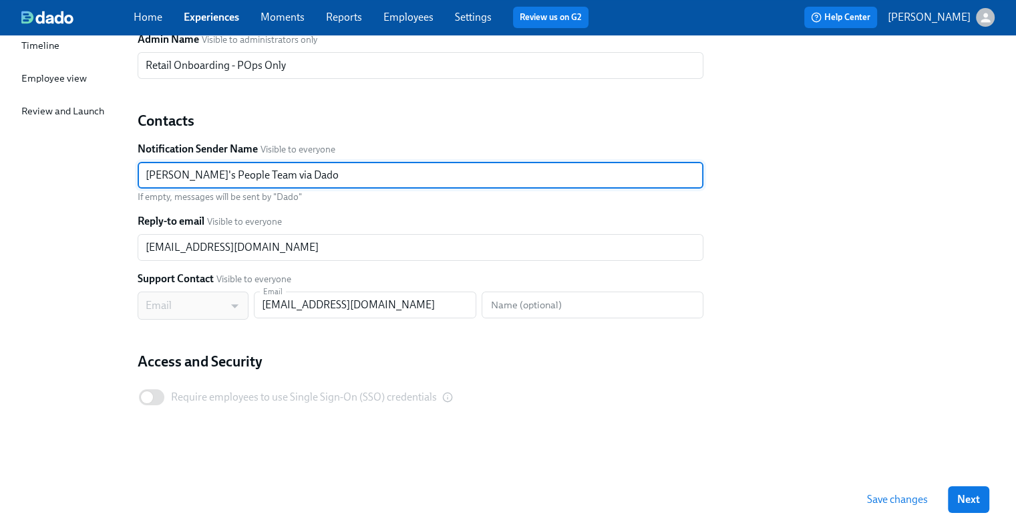
drag, startPoint x: 146, startPoint y: 178, endPoint x: 310, endPoint y: 175, distance: 163.7
click at [310, 175] on input "[PERSON_NAME]'s People Team via Dado" at bounding box center [421, 175] width 566 height 27
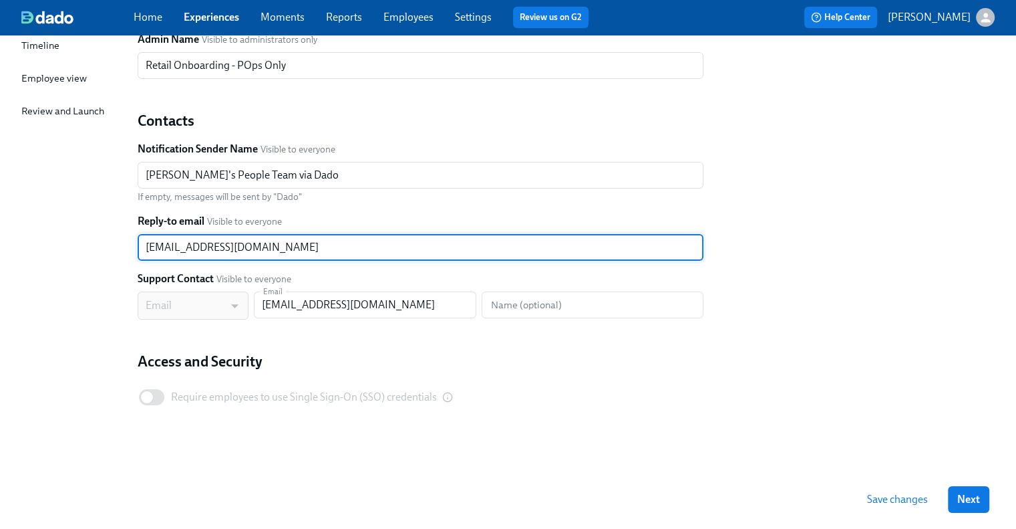
drag, startPoint x: 144, startPoint y: 244, endPoint x: 288, endPoint y: 243, distance: 144.3
click at [288, 243] on input "[EMAIL_ADDRESS][DOMAIN_NAME]" at bounding box center [421, 247] width 566 height 27
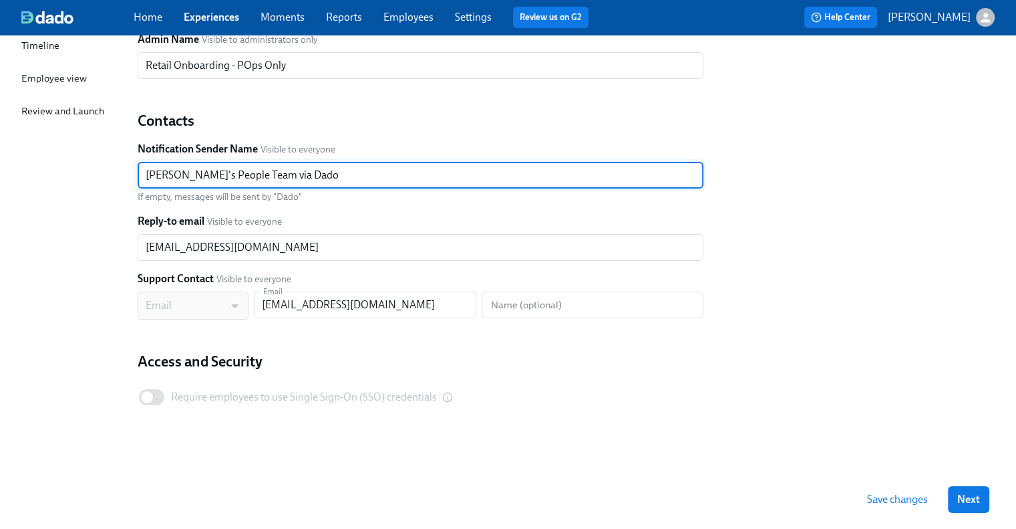
drag, startPoint x: 147, startPoint y: 171, endPoint x: 292, endPoint y: 181, distance: 145.3
click at [292, 181] on input "[PERSON_NAME]'s People Team via Dado" at bounding box center [421, 175] width 566 height 27
